Goal: Task Accomplishment & Management: Manage account settings

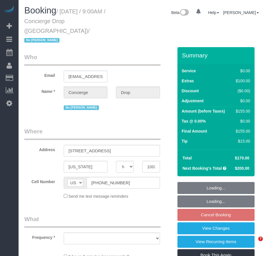
select select "NY"
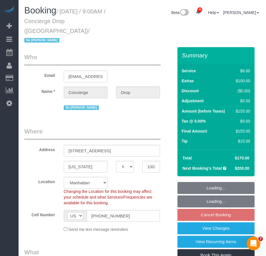
select select "object:955"
select select "spot2"
select select "number:89"
select select "number:90"
select select "number:15"
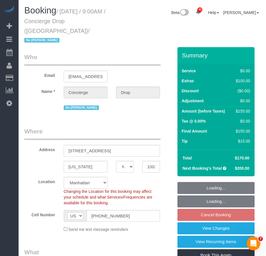
select select "number:7"
select select "object:1540"
select select "string:stripe-pm_1RaQn24VGloSiKo7zeOF73Wj"
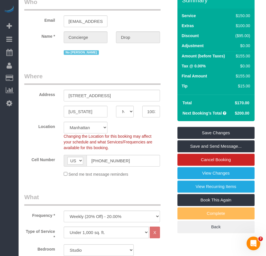
scroll to position [50, 0]
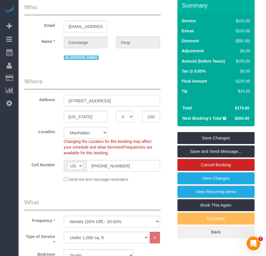
drag, startPoint x: 69, startPoint y: 91, endPoint x: 101, endPoint y: 91, distance: 31.4
click at [101, 95] on input "[STREET_ADDRESS]" at bounding box center [112, 101] width 96 height 12
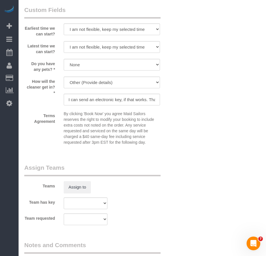
scroll to position [792, 0]
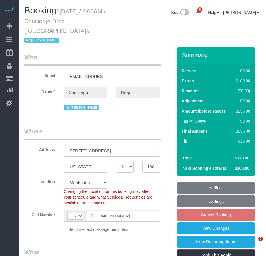
select select "NY"
select select "number:89"
select select "number:90"
select select "number:15"
select select "number:7"
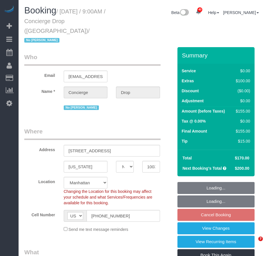
select select "spot2"
select select "object:1540"
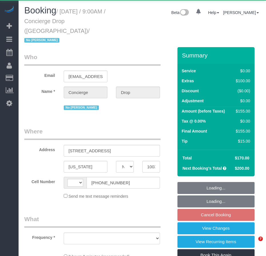
select select "NY"
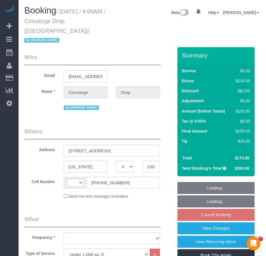
select select "string:US"
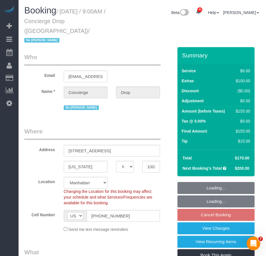
select select "object:919"
select select "string:stripe-pm_1RaQn24VGloSiKo7zeOF73Wj"
select select "number:89"
select select "number:90"
select select "number:15"
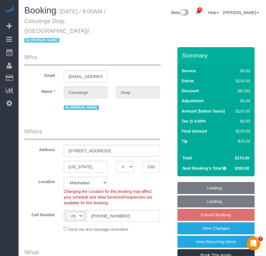
select select "number:7"
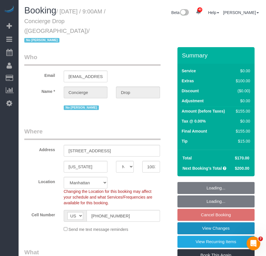
select select "object:1504"
select select "spot2"
click at [214, 222] on link "View Changes" at bounding box center [215, 228] width 77 height 12
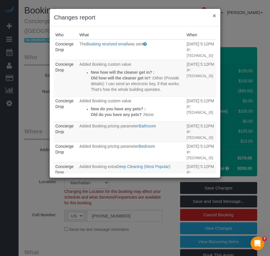
click at [214, 14] on button "×" at bounding box center [214, 16] width 3 height 6
